Goal: Obtain resource: Download file/media

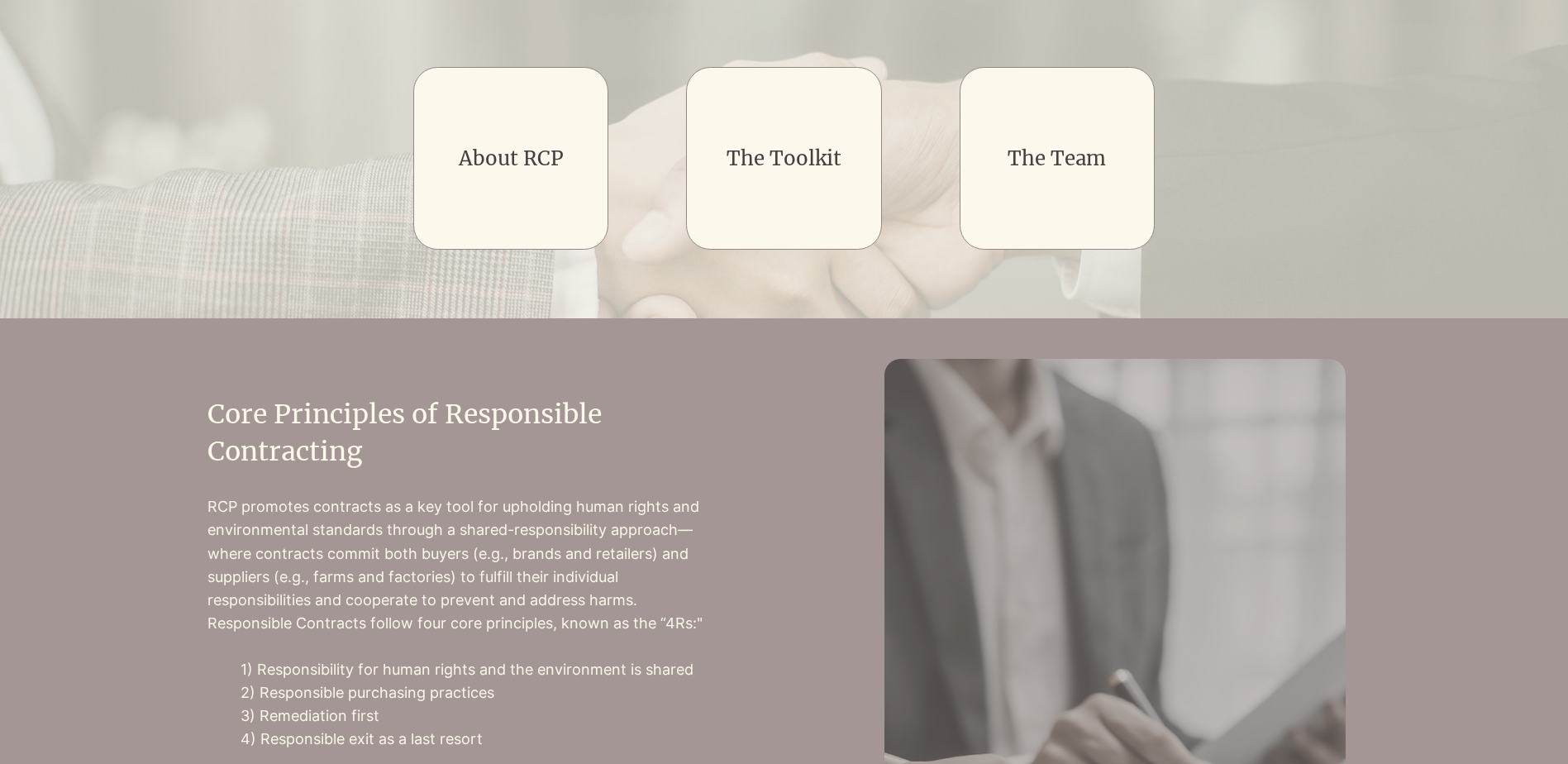
scroll to position [413, 0]
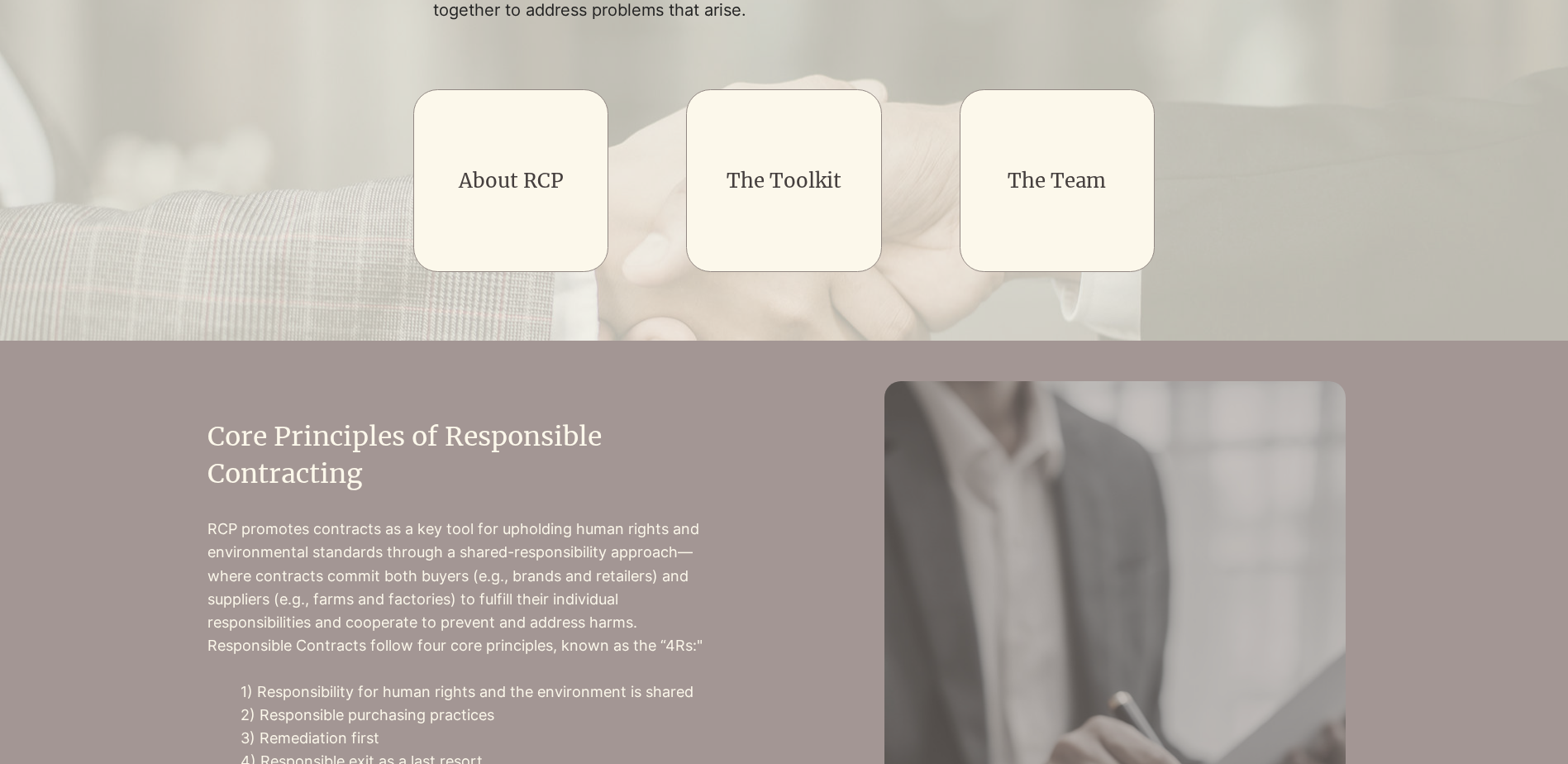
click at [778, 176] on link "The Toolkit" at bounding box center [784, 181] width 115 height 26
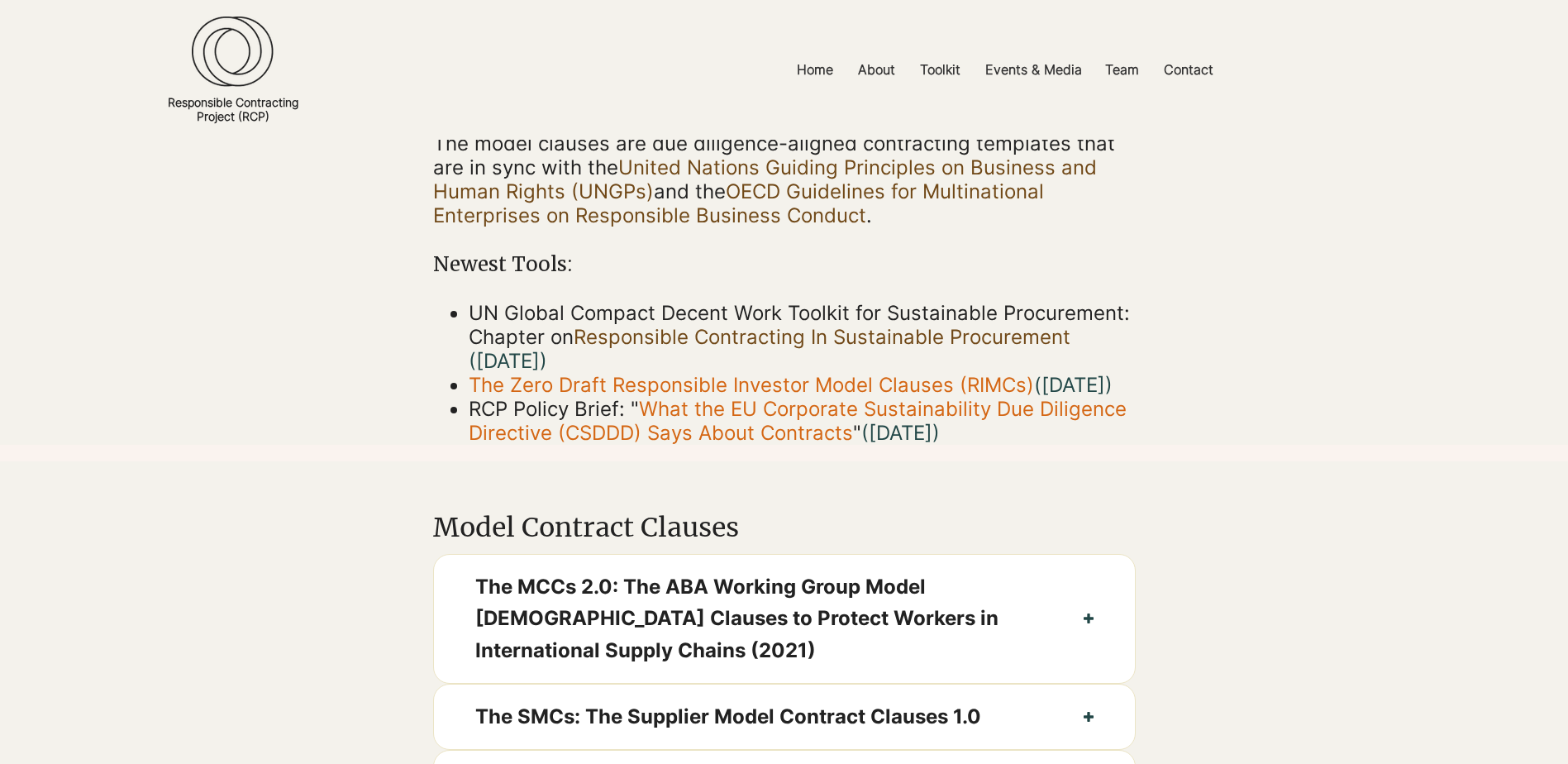
scroll to position [413, 0]
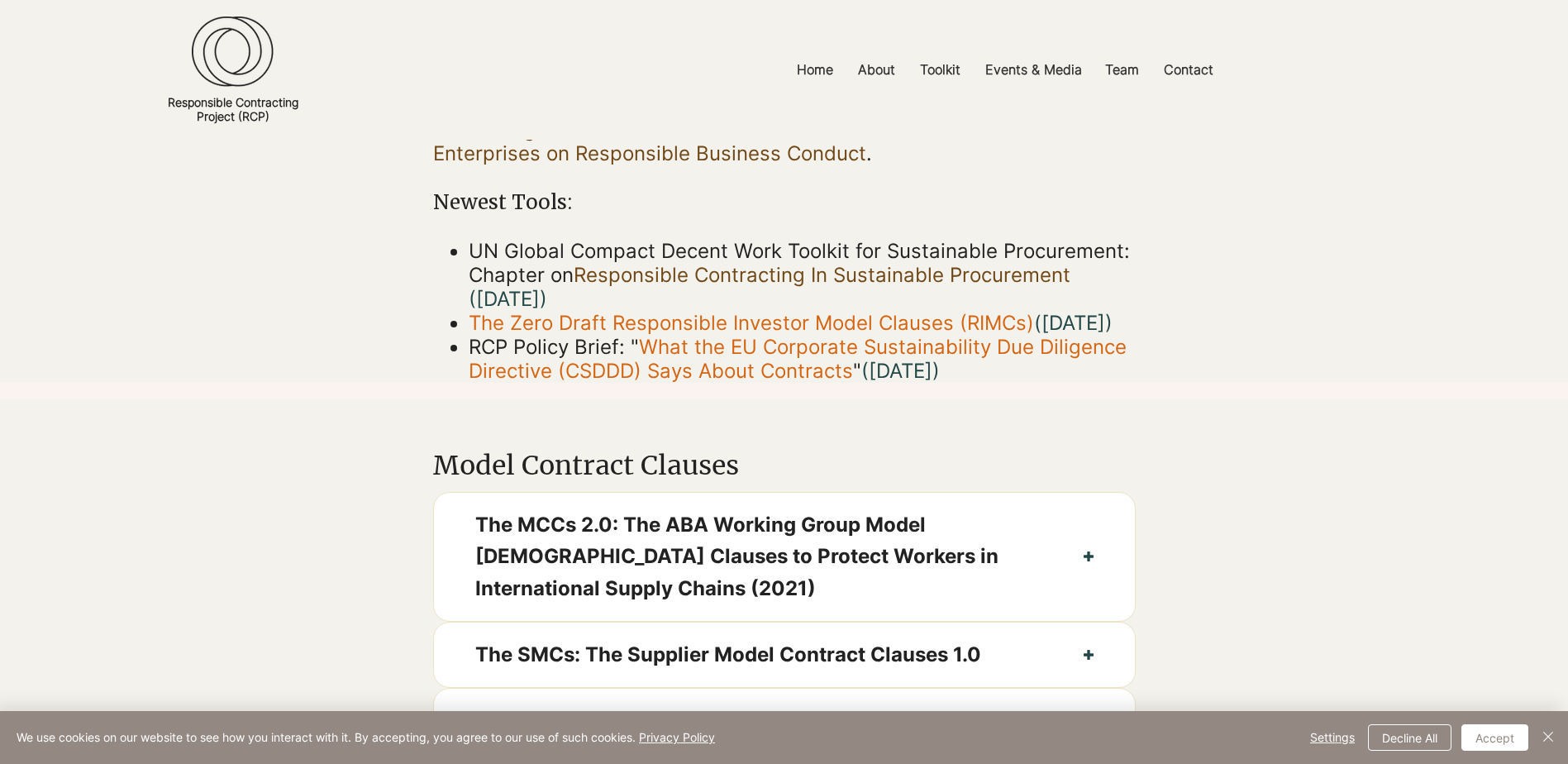
click at [700, 322] on link "The Zero Draft Responsible Investor Model Clauses (RIMCs)" at bounding box center [752, 323] width 566 height 24
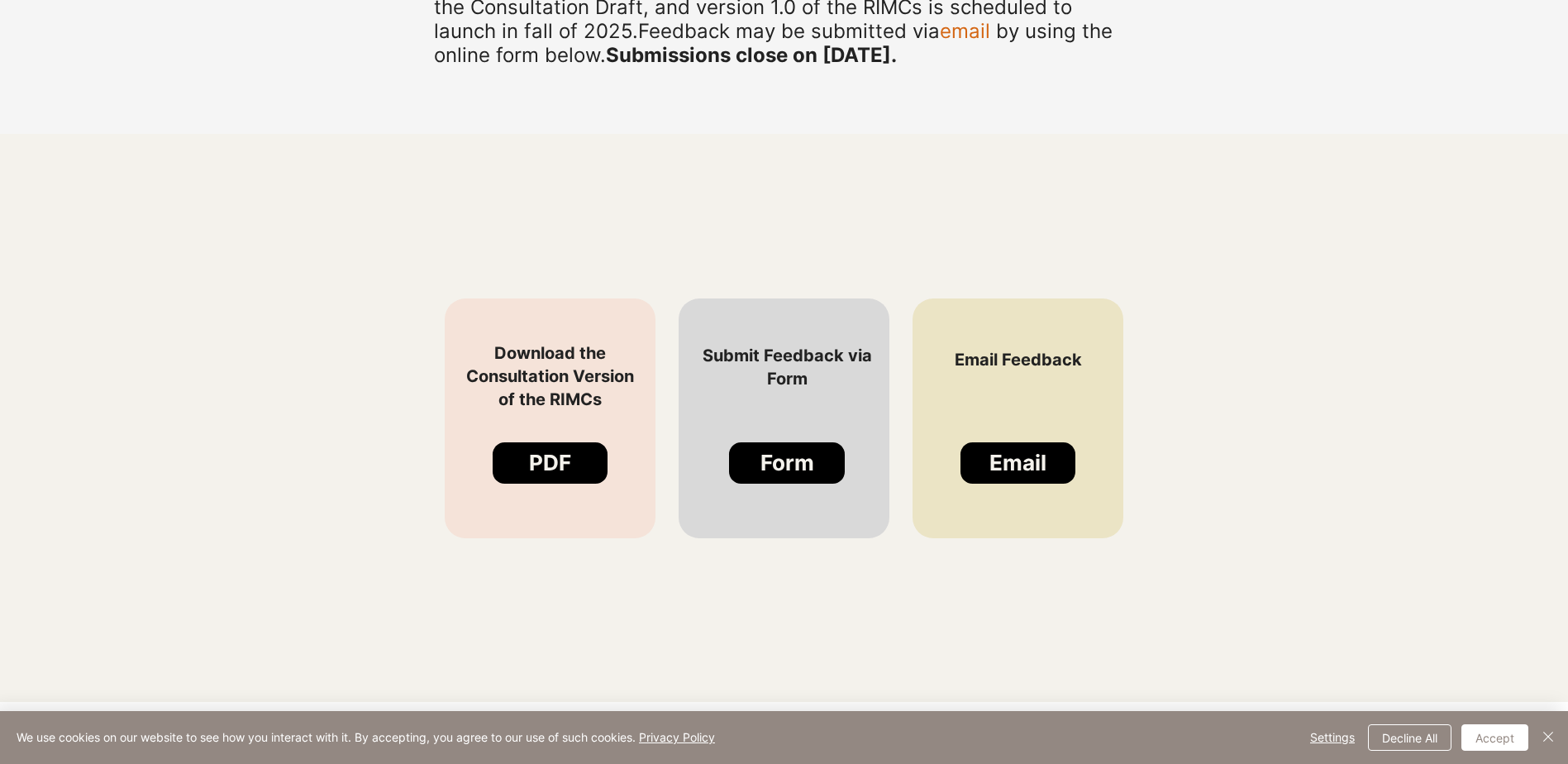
scroll to position [1240, 0]
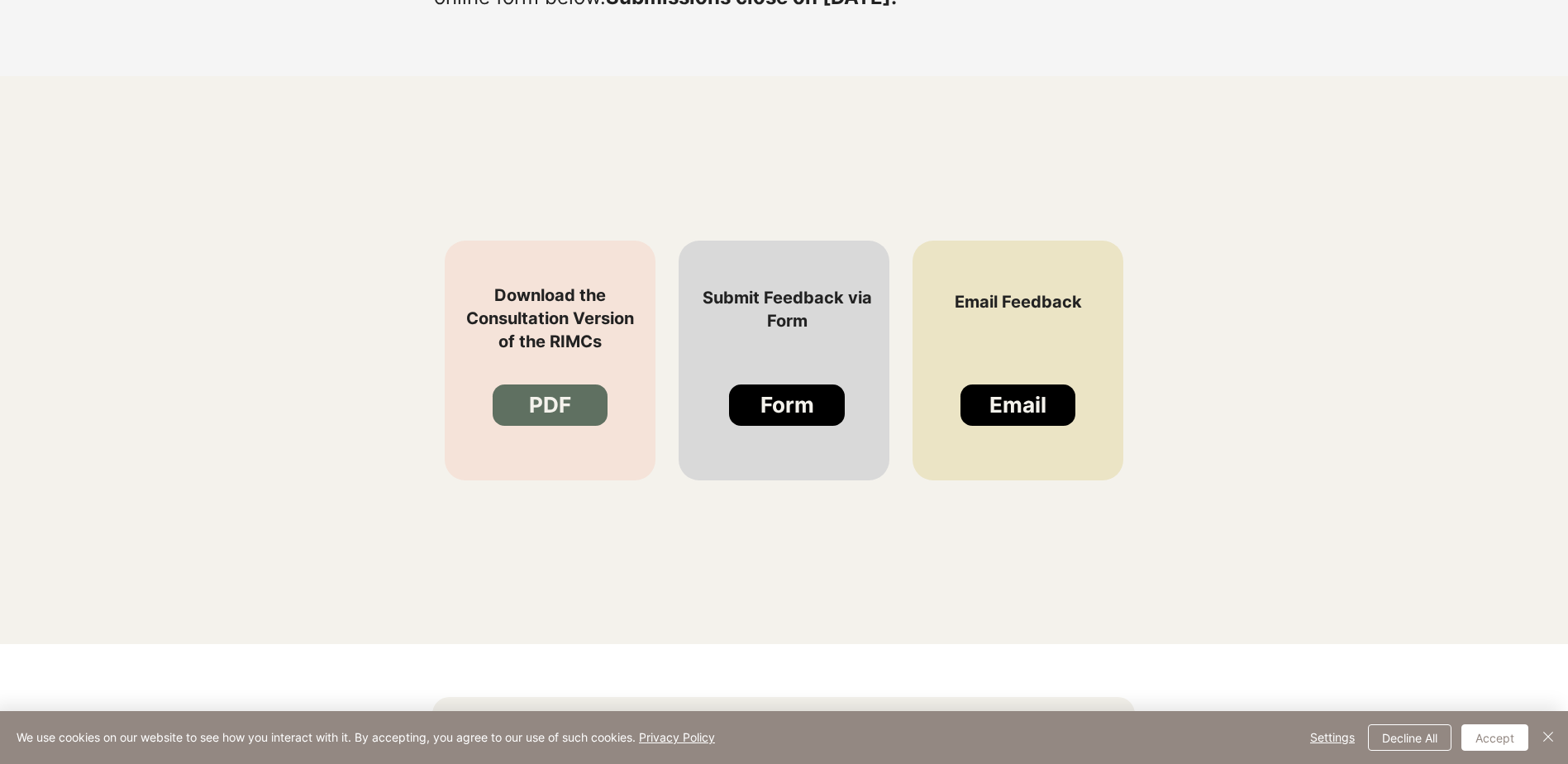
click at [540, 406] on span "PDF" at bounding box center [550, 405] width 42 height 30
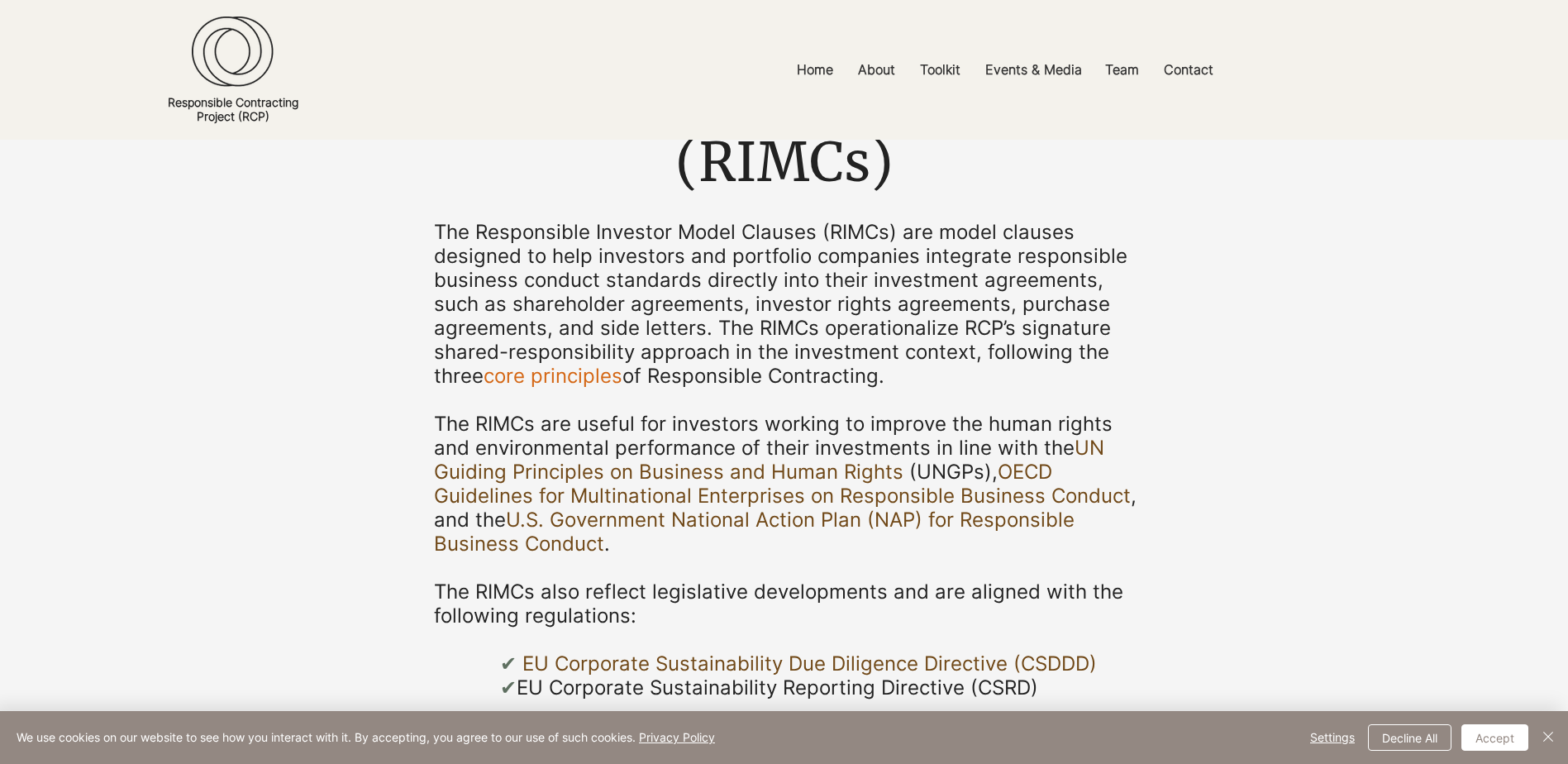
scroll to position [82, 0]
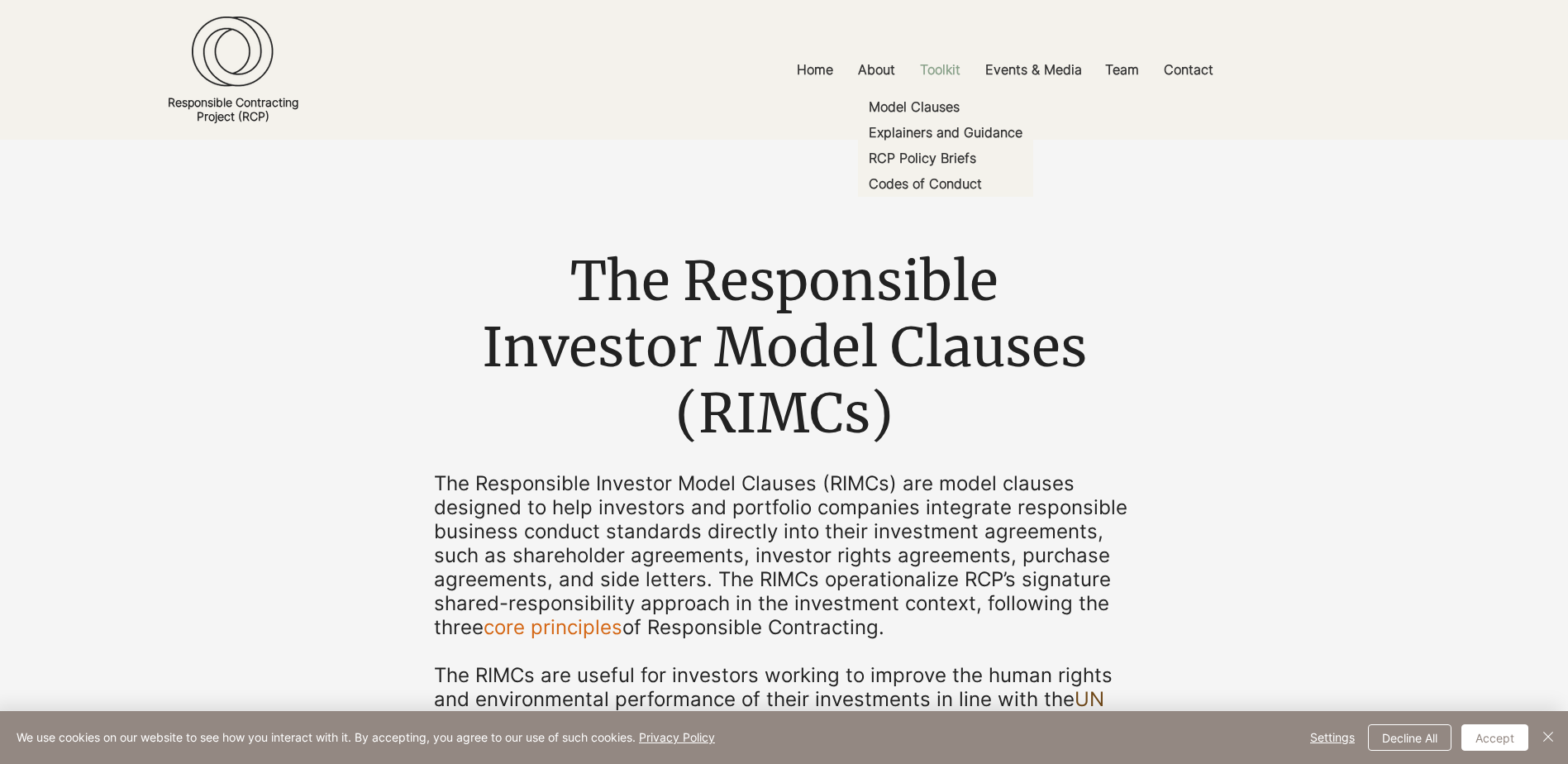
click at [938, 66] on p "Toolkit" at bounding box center [940, 69] width 57 height 37
click at [934, 102] on p "Model Clauses" at bounding box center [914, 107] width 104 height 26
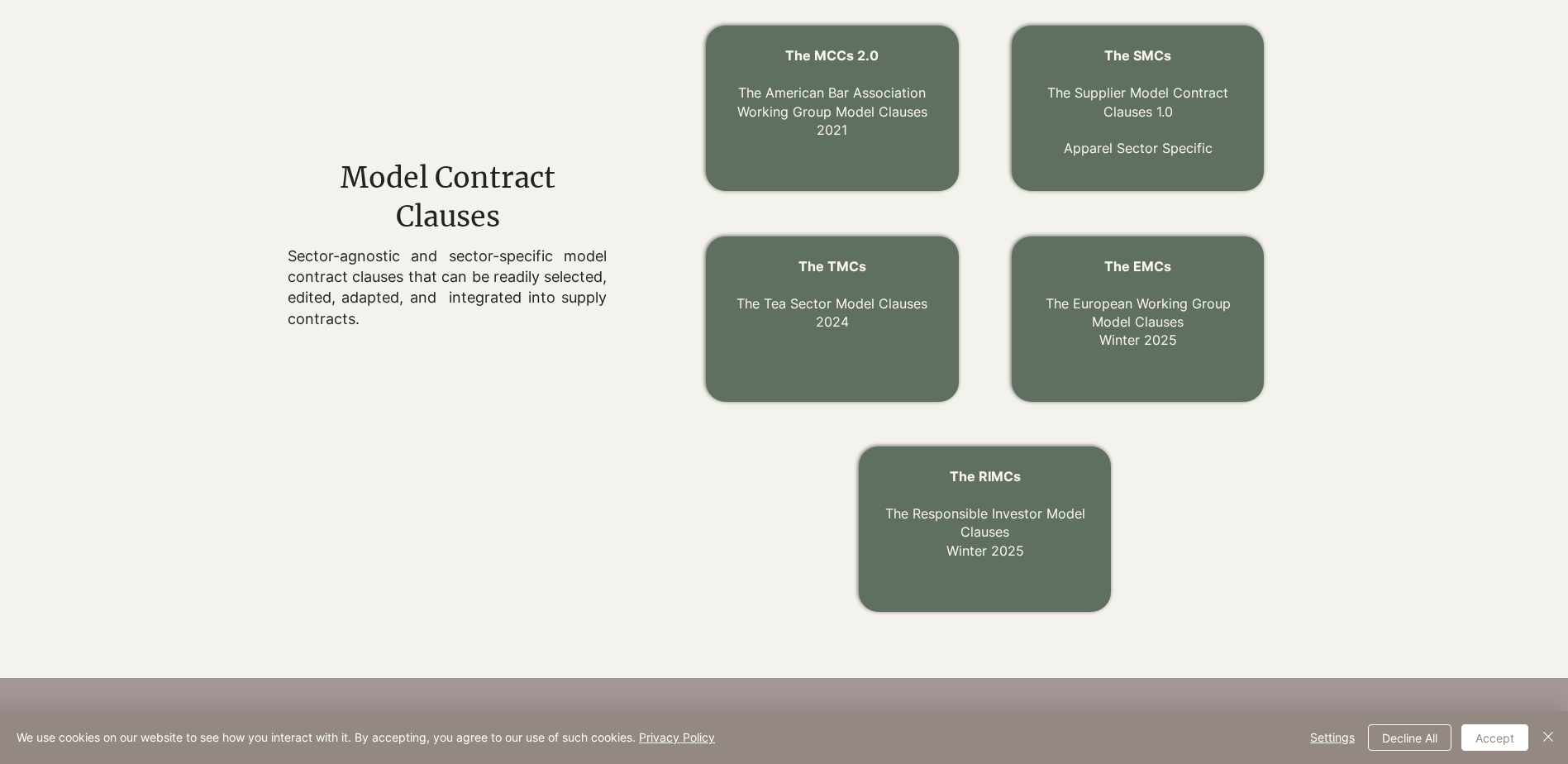
scroll to position [584, 0]
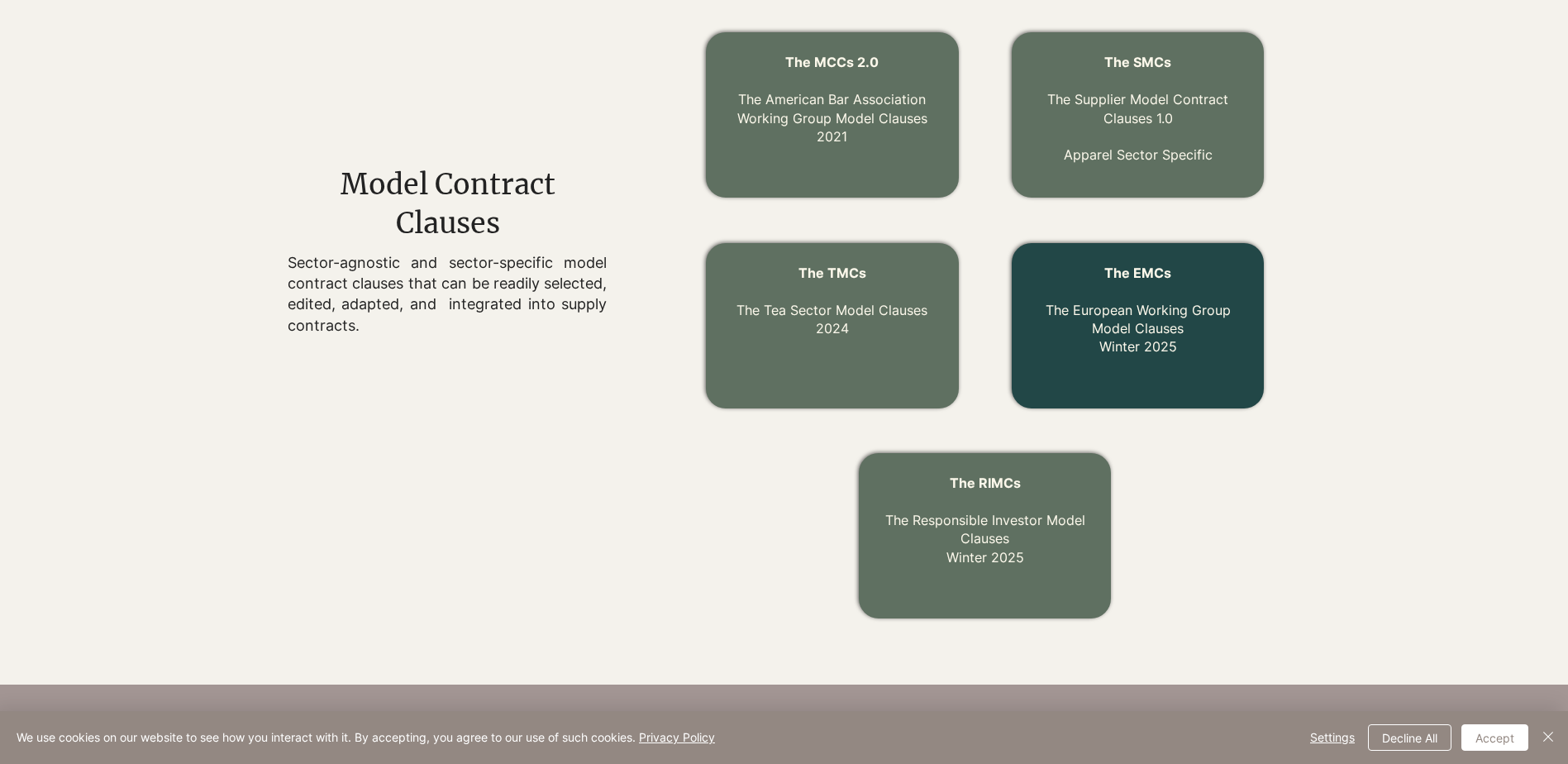
click at [1205, 308] on link "The EMCs The European Working Group Model Clauses Winter 2025" at bounding box center [1138, 310] width 185 height 91
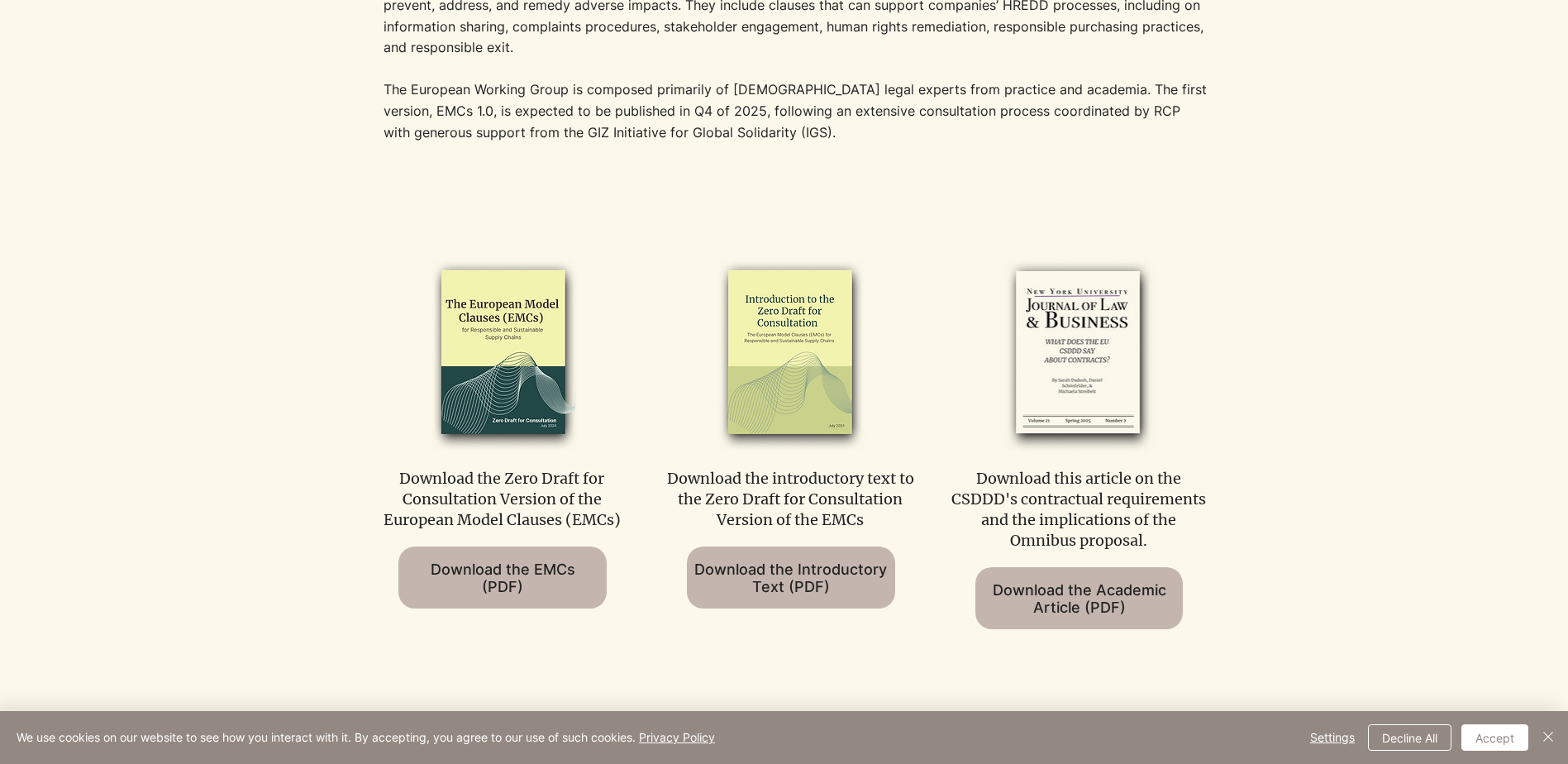
scroll to position [744, 0]
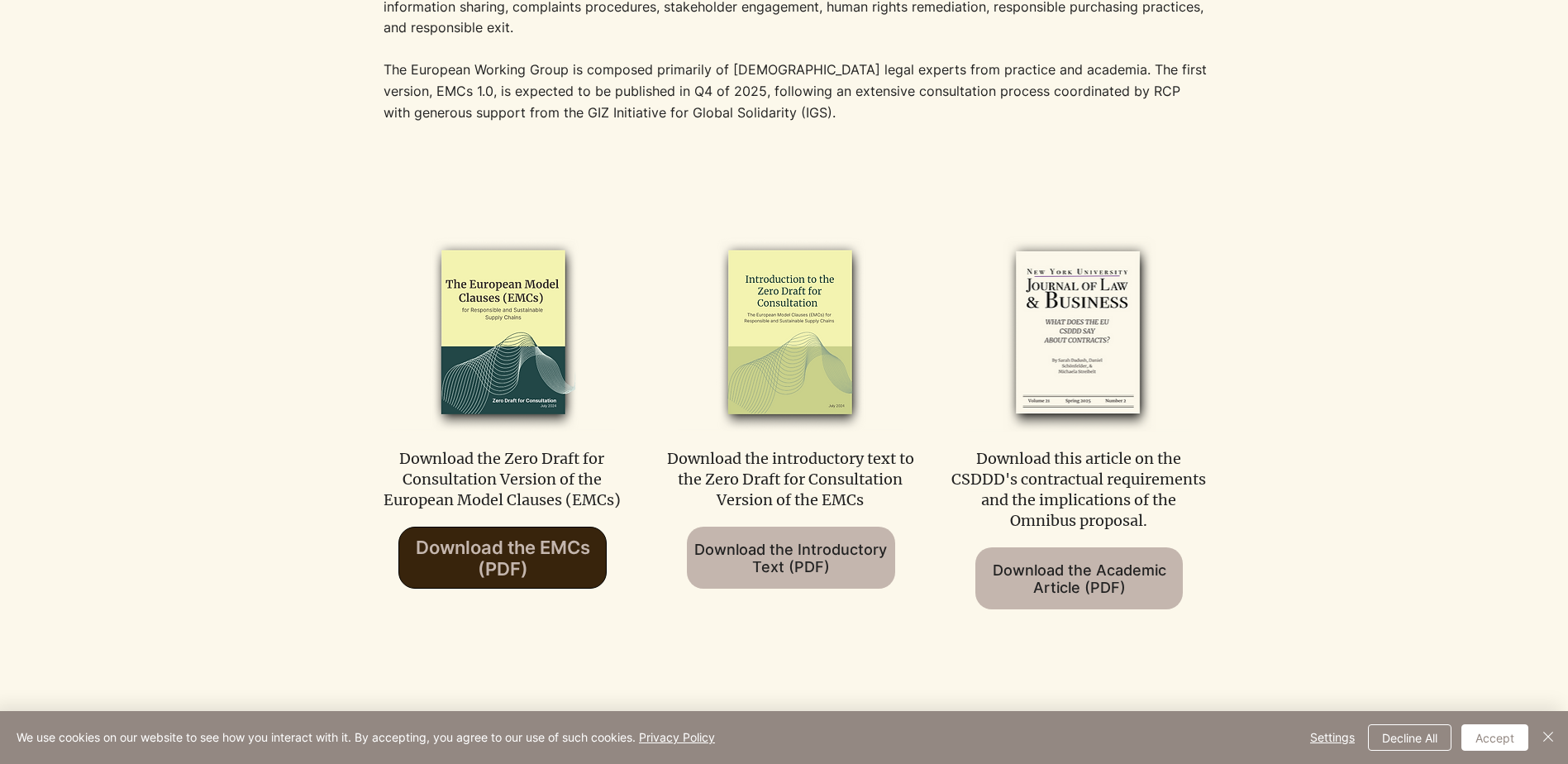
click at [508, 551] on span "Download the EMCs (PDF)" at bounding box center [502, 558] width 174 height 43
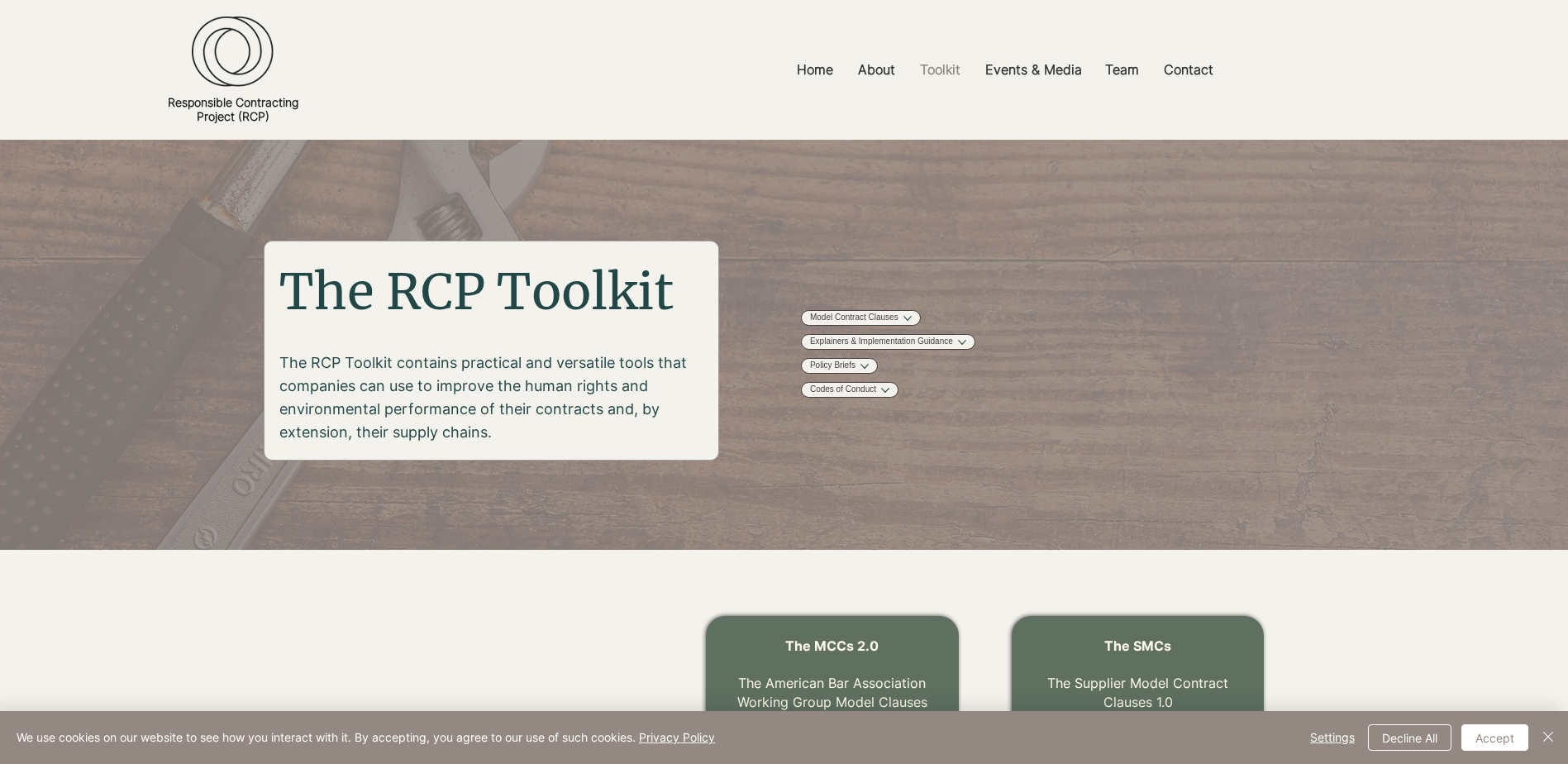
click at [55, 192] on img "main content" at bounding box center [784, 345] width 1568 height 411
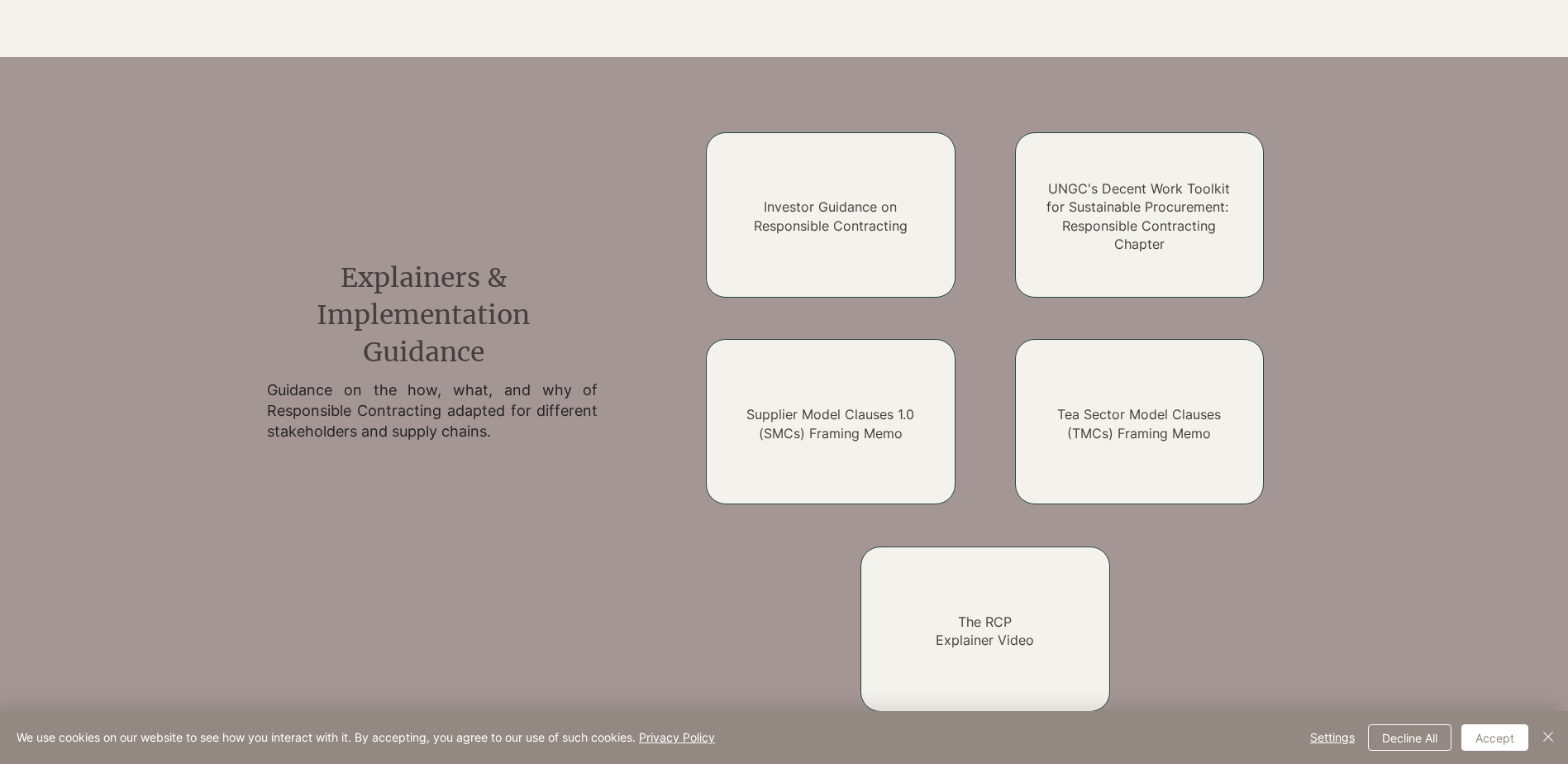
scroll to position [1240, 0]
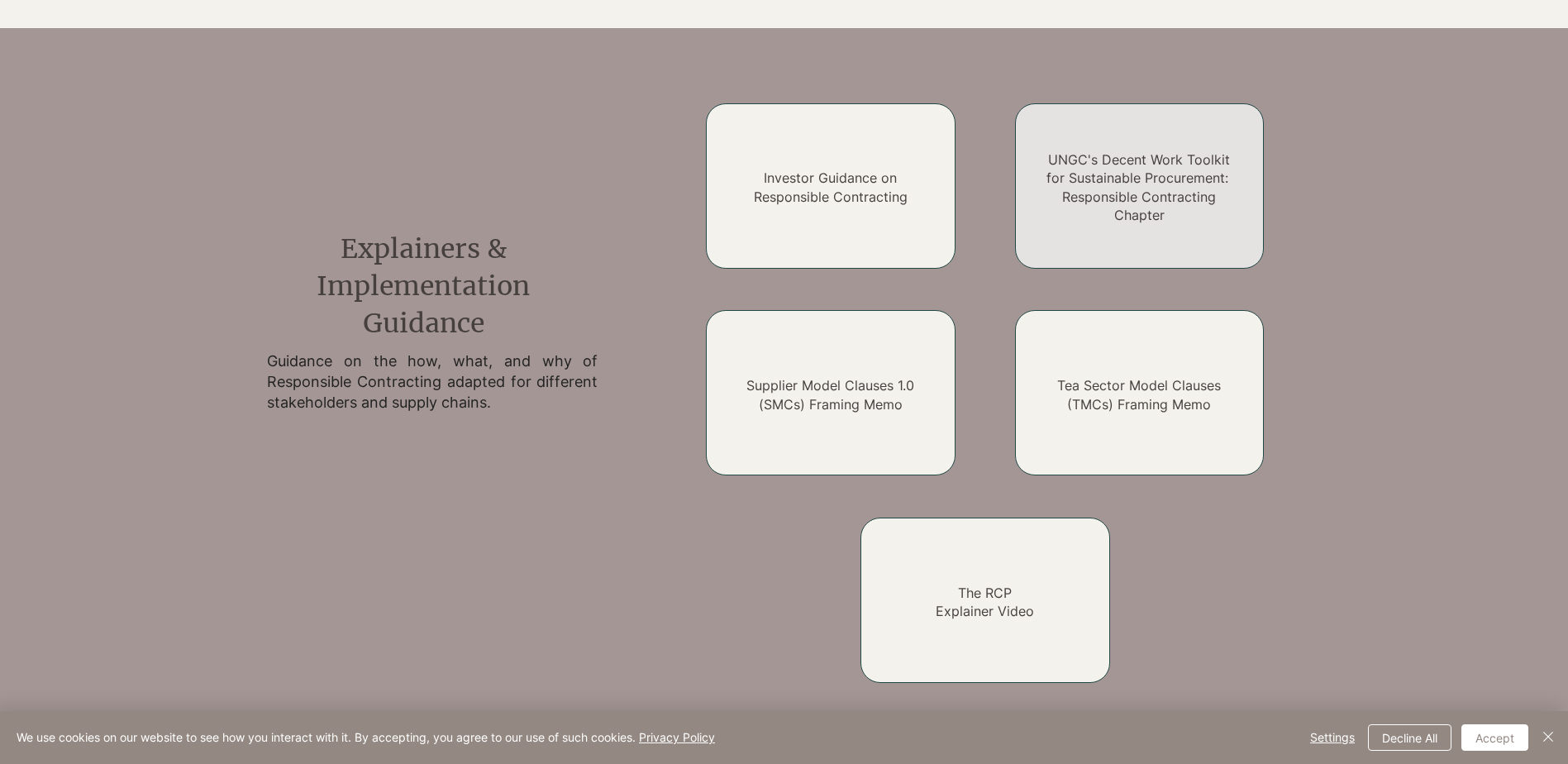
click at [1139, 171] on link "UNGC's Decent Work Toolkit for Sustainable Procurement: Responsible Contracting…" at bounding box center [1139, 187] width 186 height 72
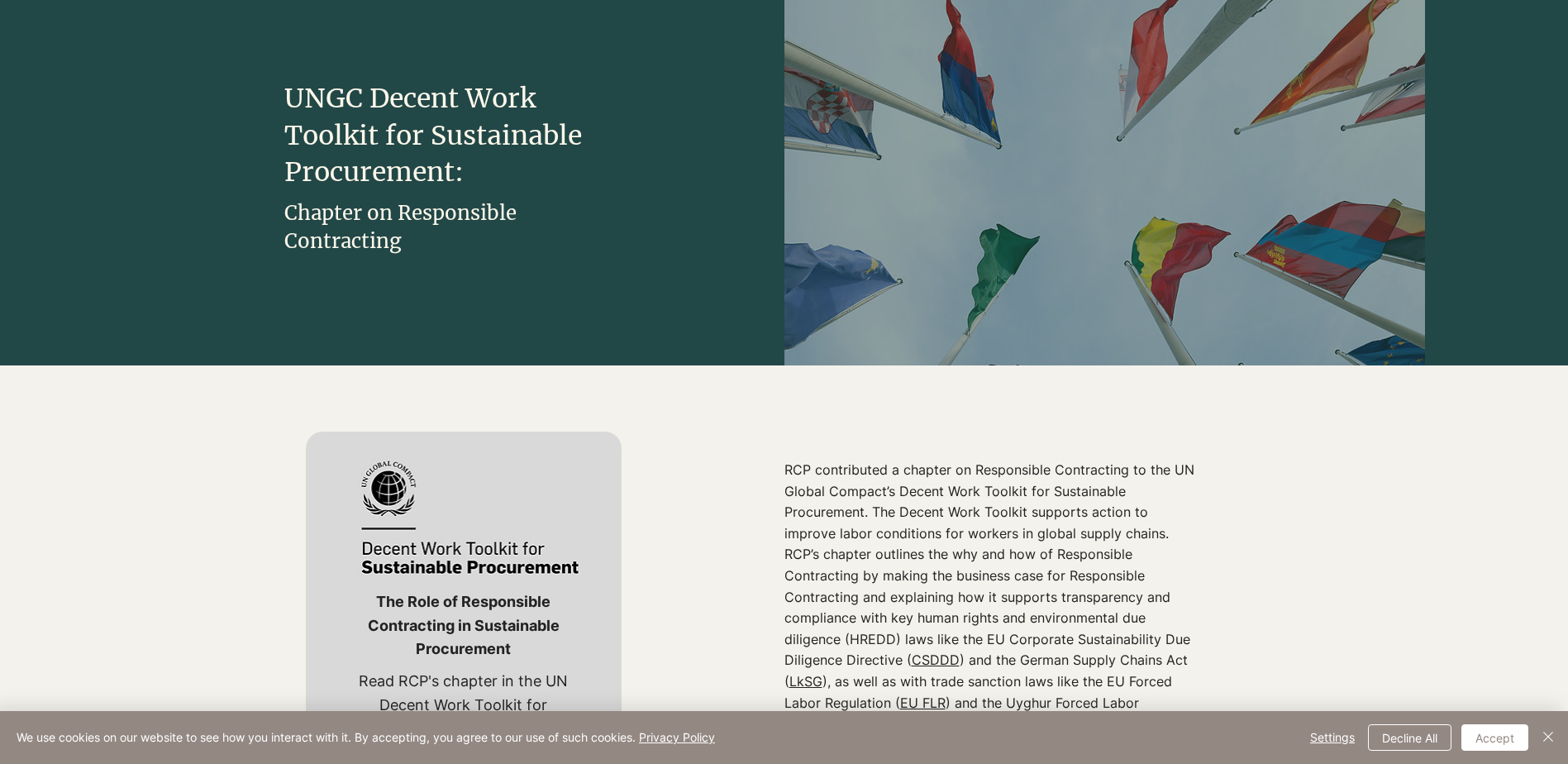
scroll to position [331, 0]
